Goal: Task Accomplishment & Management: Manage account settings

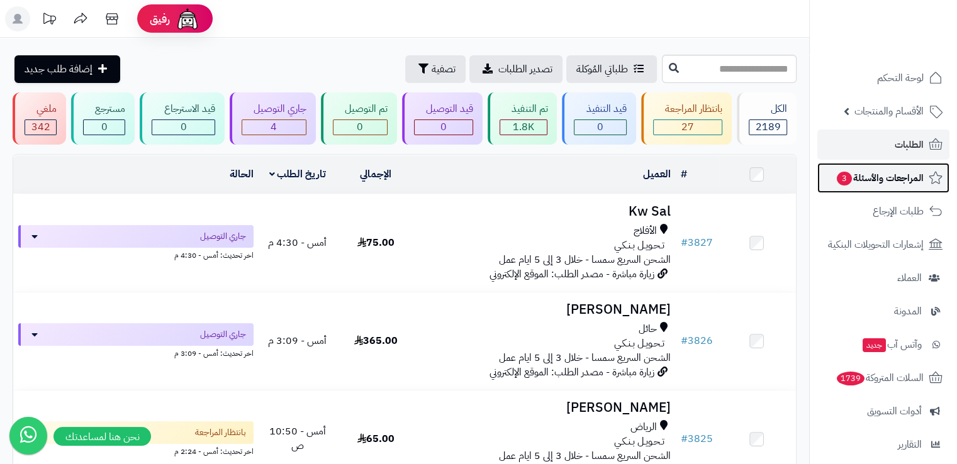
click at [850, 167] on link "المراجعات والأسئلة 3" at bounding box center [883, 178] width 132 height 30
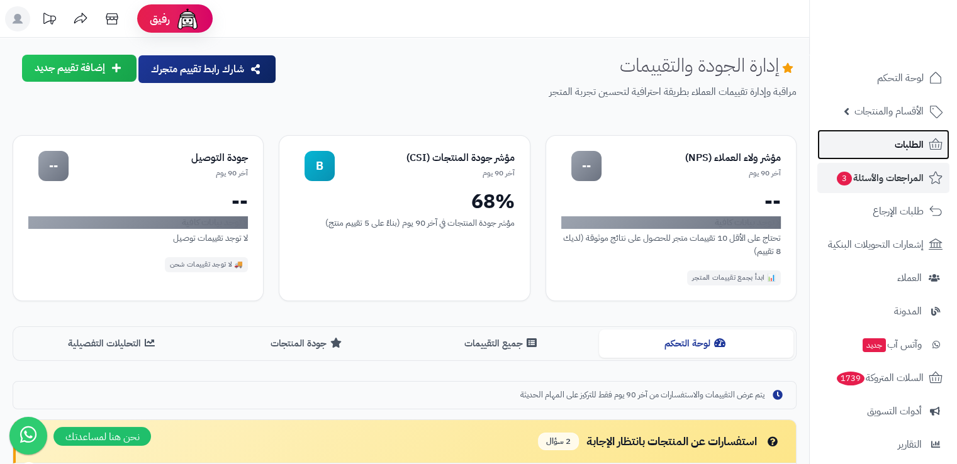
click at [919, 152] on span "الطلبات" at bounding box center [908, 145] width 29 height 18
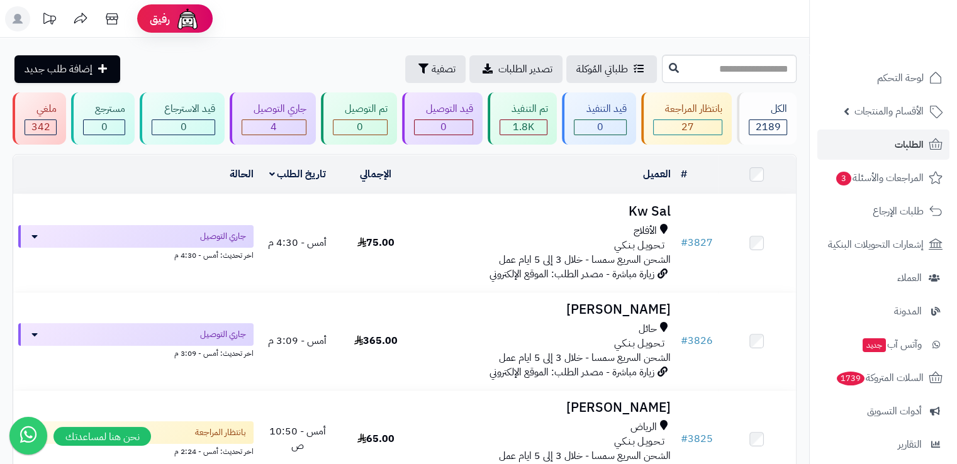
click at [233, 68] on div "طلباتي المُوكلة تصدير الطلبات تصفية إضافة طلب جديد" at bounding box center [336, 69] width 646 height 28
click at [867, 148] on link "الطلبات" at bounding box center [883, 145] width 132 height 30
